Goal: Navigation & Orientation: Find specific page/section

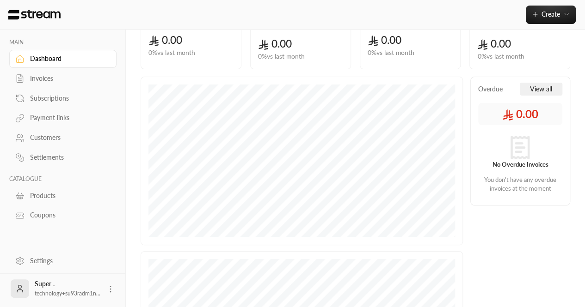
scroll to position [78, 0]
click at [37, 142] on div "Customers" at bounding box center [67, 137] width 75 height 9
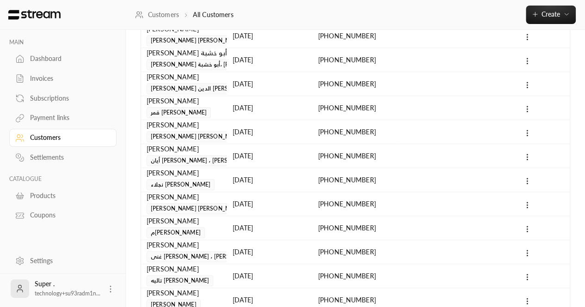
scroll to position [457, 0]
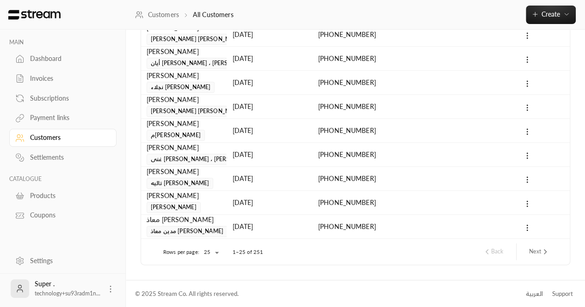
click at [537, 251] on button "Next" at bounding box center [539, 252] width 28 height 16
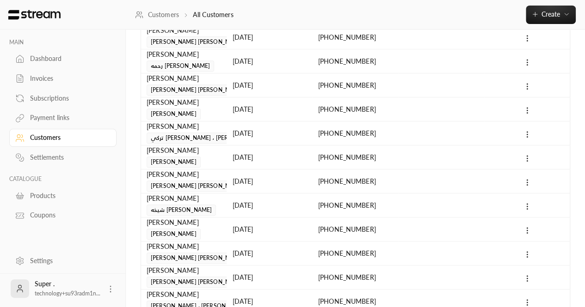
scroll to position [134, 0]
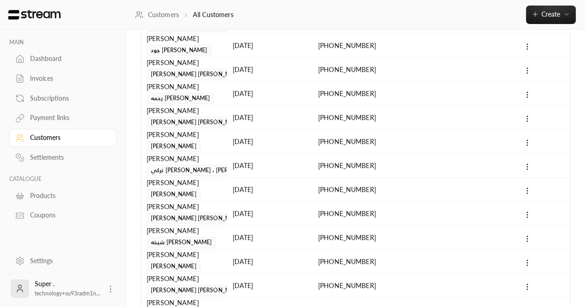
click at [53, 195] on div "Products" at bounding box center [67, 195] width 75 height 9
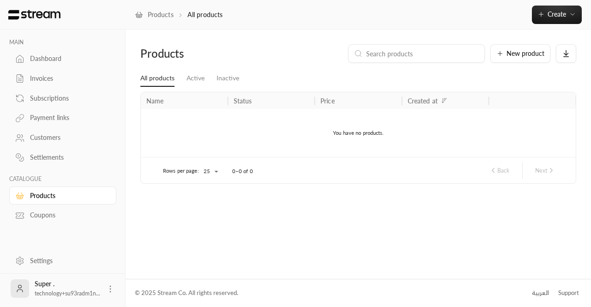
click at [30, 101] on div "Subscriptions" at bounding box center [67, 98] width 75 height 9
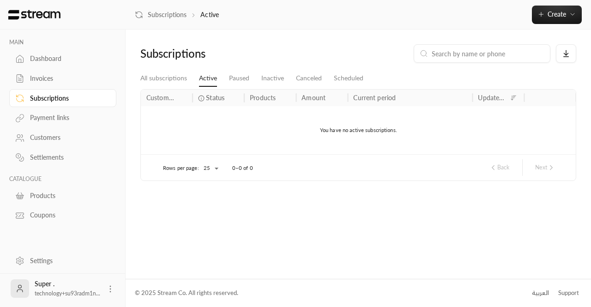
click at [33, 77] on div "Invoices" at bounding box center [67, 78] width 75 height 9
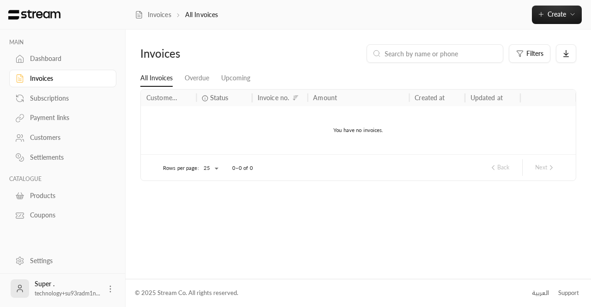
click at [44, 59] on div "Dashboard" at bounding box center [67, 58] width 75 height 9
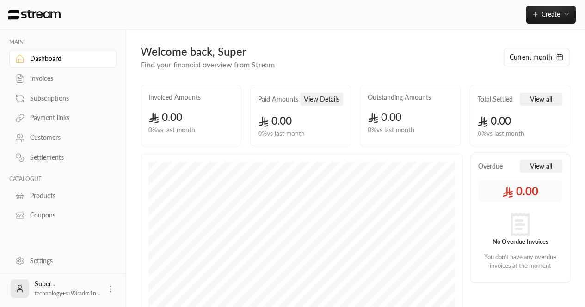
click at [40, 87] on div "Subscriptions" at bounding box center [62, 97] width 107 height 20
click at [37, 83] on div "Invoices" at bounding box center [67, 78] width 75 height 9
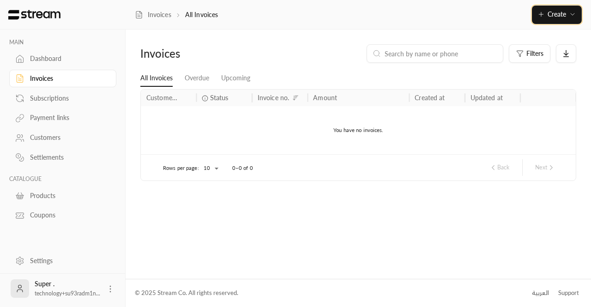
click at [542, 14] on icon "button" at bounding box center [541, 14] width 4 height 0
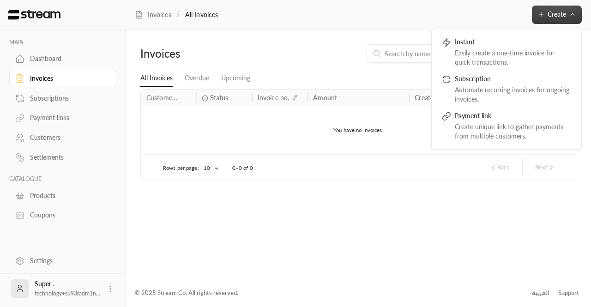
click at [341, 65] on div "Invoices Filters" at bounding box center [358, 57] width 445 height 26
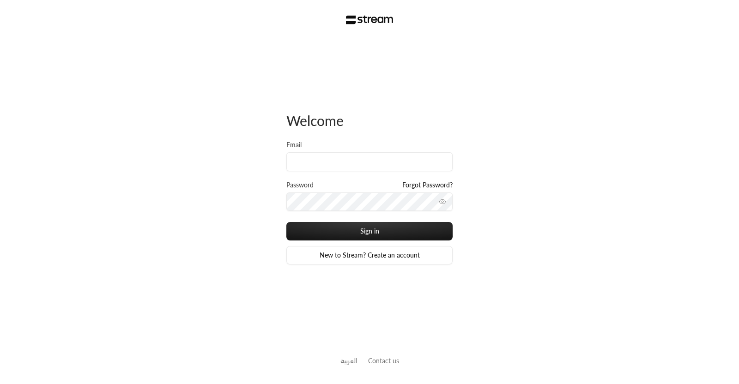
click at [340, 172] on div "Email" at bounding box center [370, 160] width 166 height 40
click at [328, 161] on input "Email" at bounding box center [370, 161] width 166 height 19
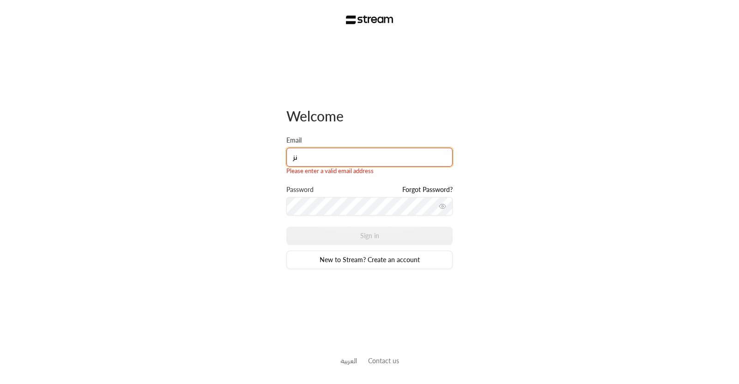
type input "ن"
type input "[PERSON_NAME][EMAIL_ADDRESS][DOMAIN_NAME]"
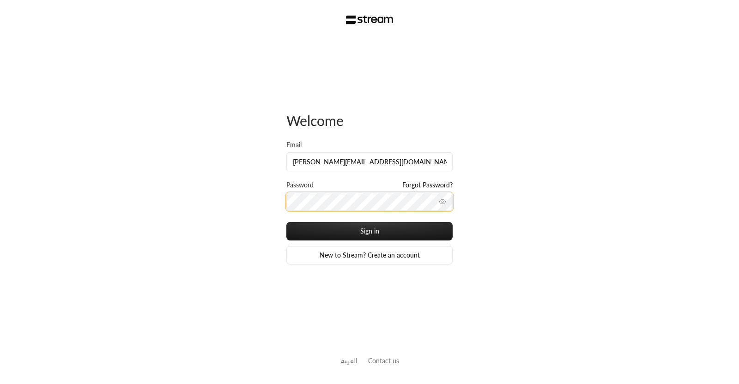
click at [287, 222] on button "Sign in" at bounding box center [370, 231] width 166 height 18
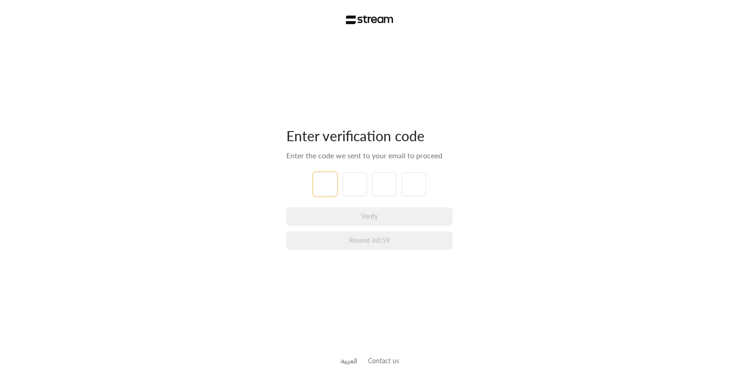
click at [325, 185] on input "tel" at bounding box center [325, 184] width 24 height 24
type input "1"
type input "2"
type input "3"
type input "4"
